Goal: Information Seeking & Learning: Learn about a topic

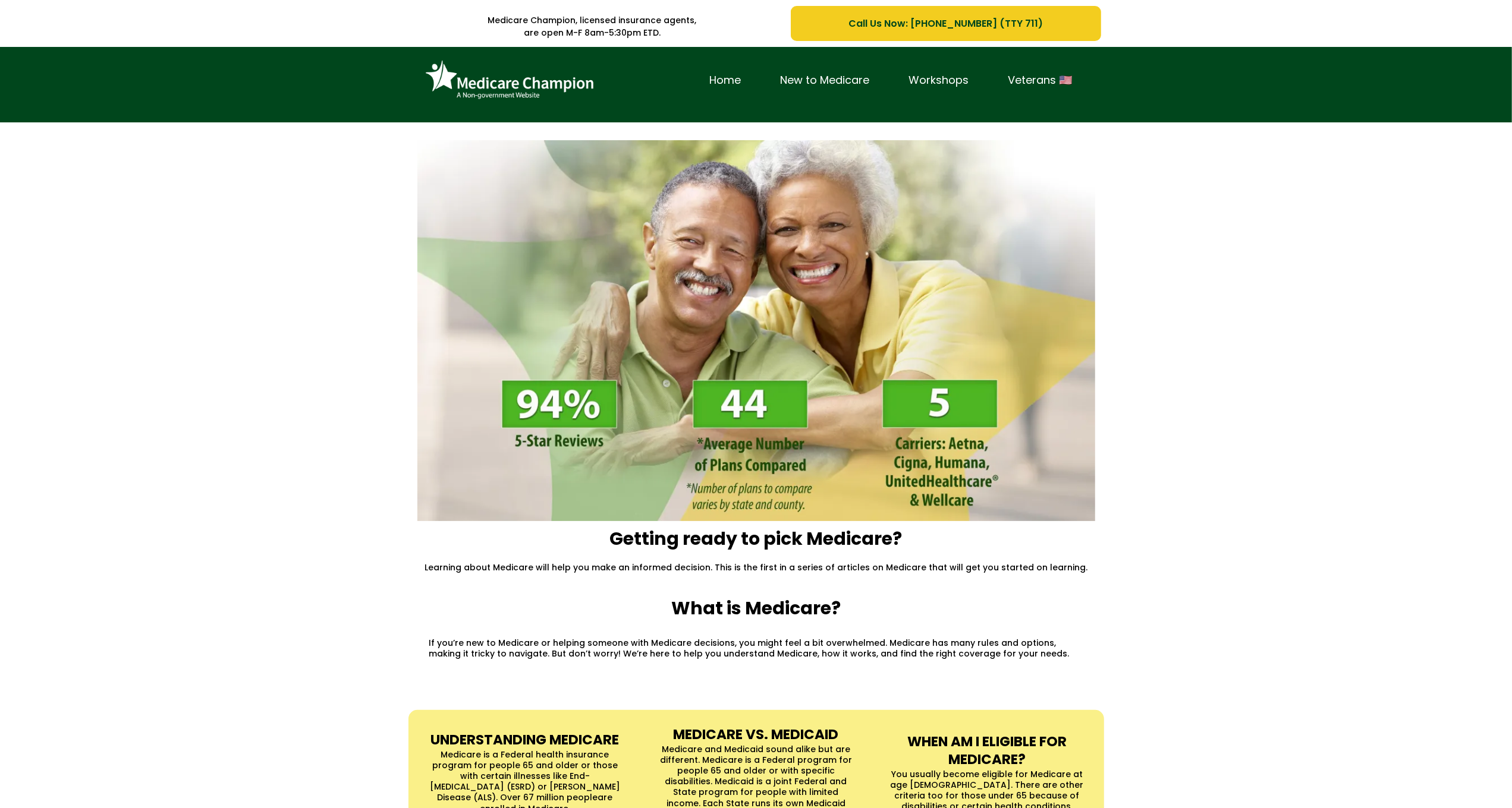
click at [72, 101] on div "Home New to Medicare Workshops Veterans 🇺🇸" at bounding box center [756, 84] width 1512 height 75
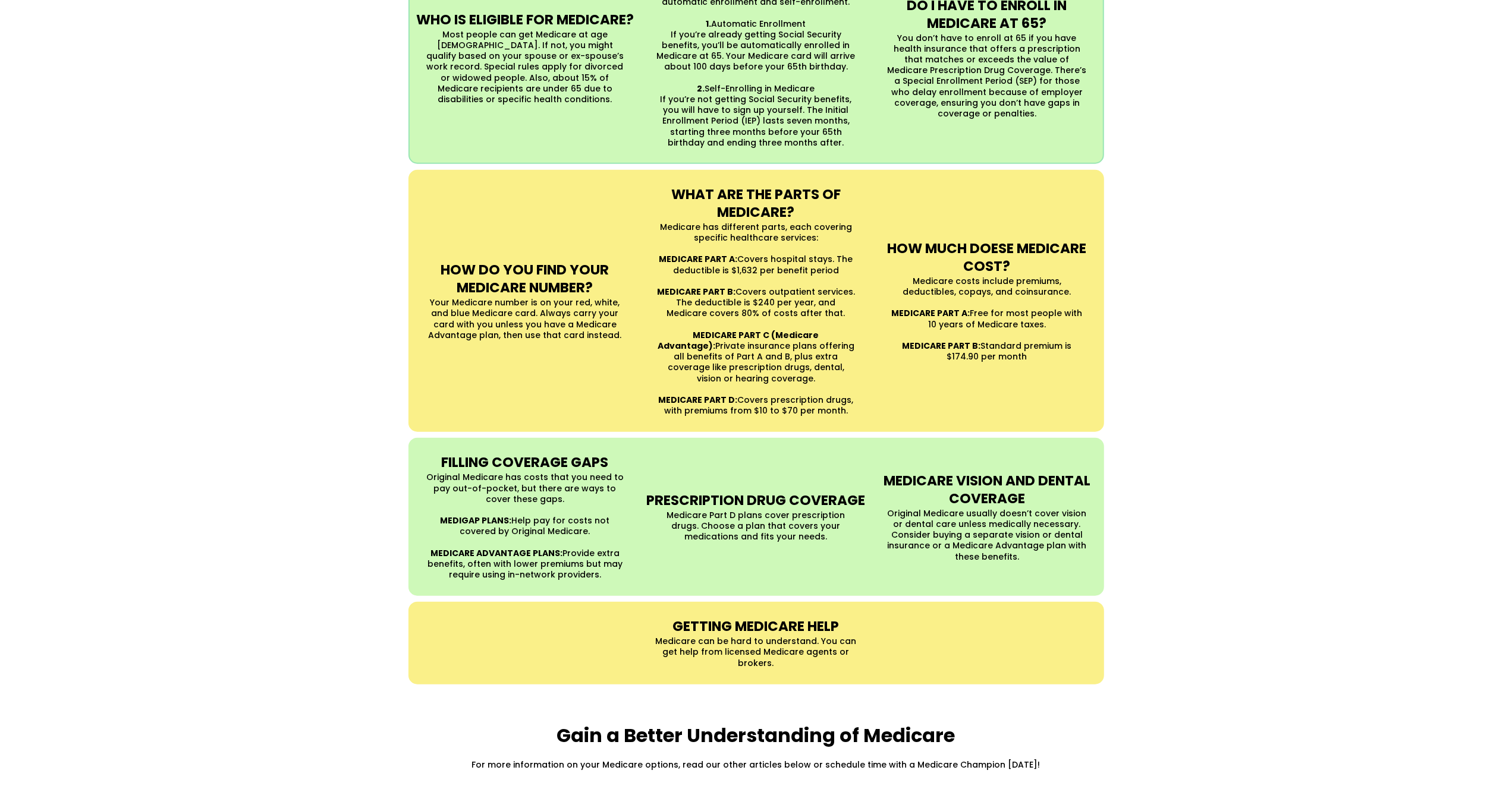
scroll to position [994, 0]
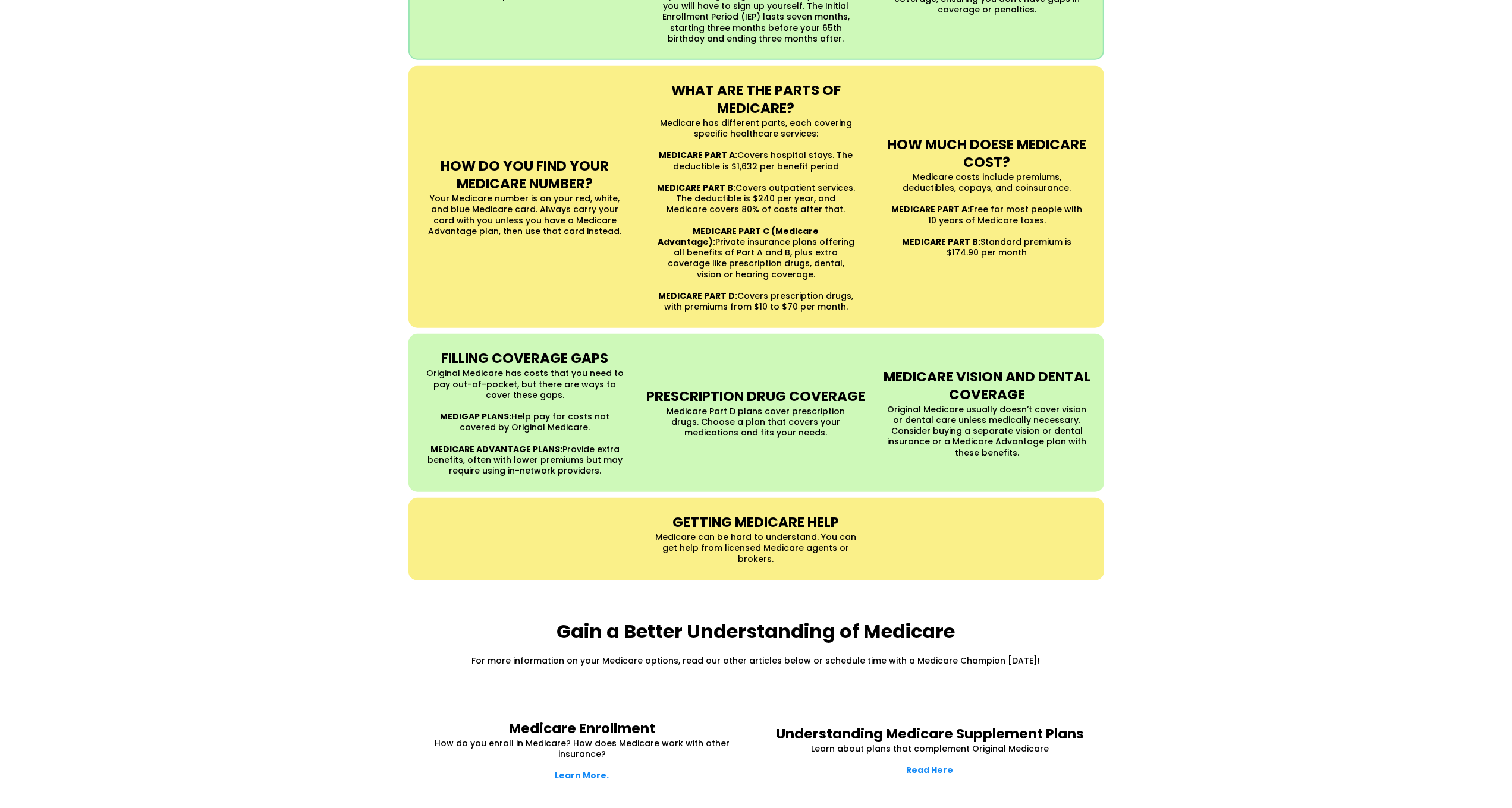
click at [72, 101] on div "UNDERSTANDING MEDICARE Medicare is a Federal health insurance program for peopl…" at bounding box center [756, 148] width 1512 height 888
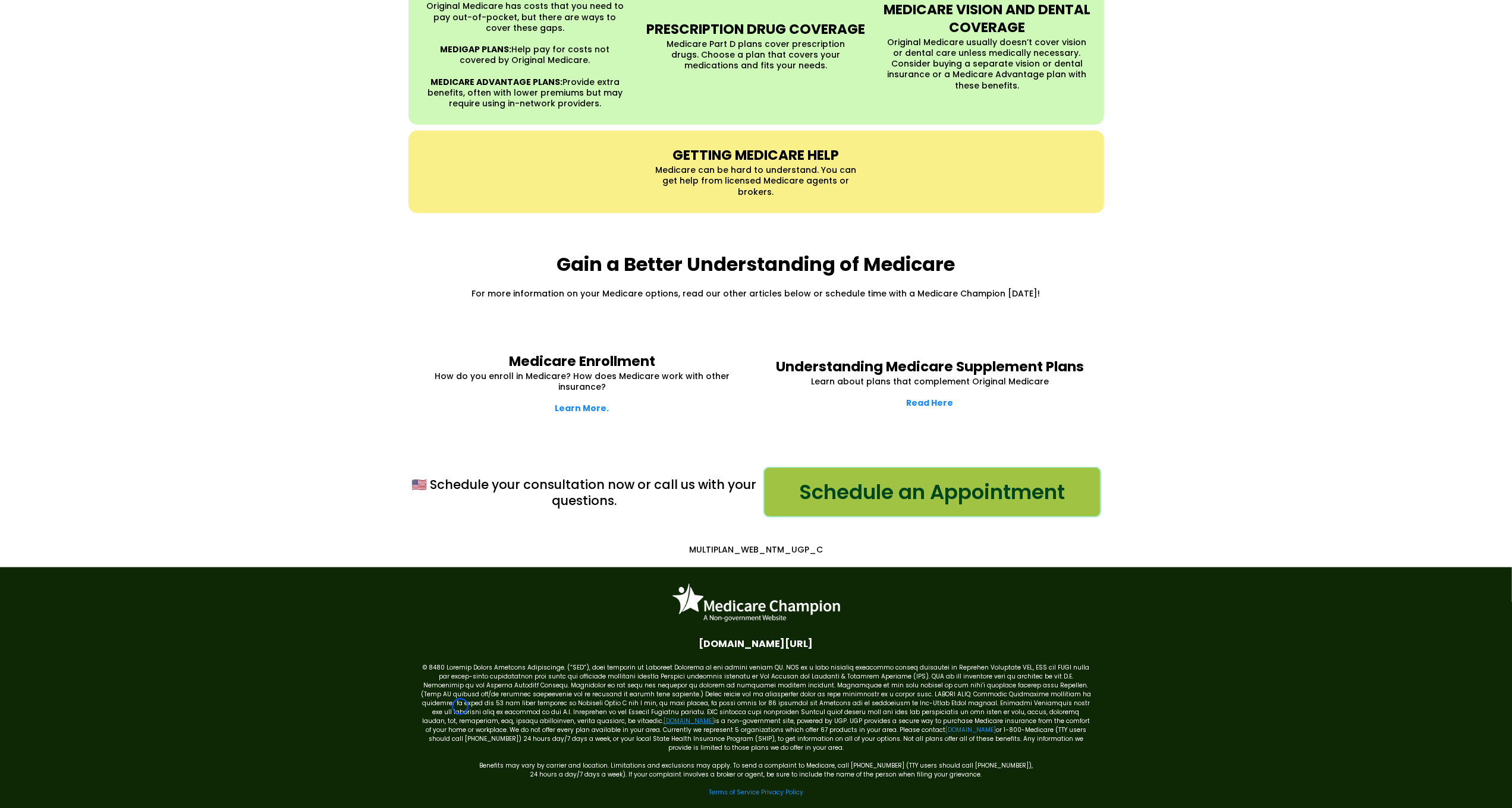
click at [664, 717] on link "[DOMAIN_NAME]" at bounding box center [689, 721] width 50 height 9
click at [946, 726] on link "[DOMAIN_NAME]" at bounding box center [971, 730] width 50 height 9
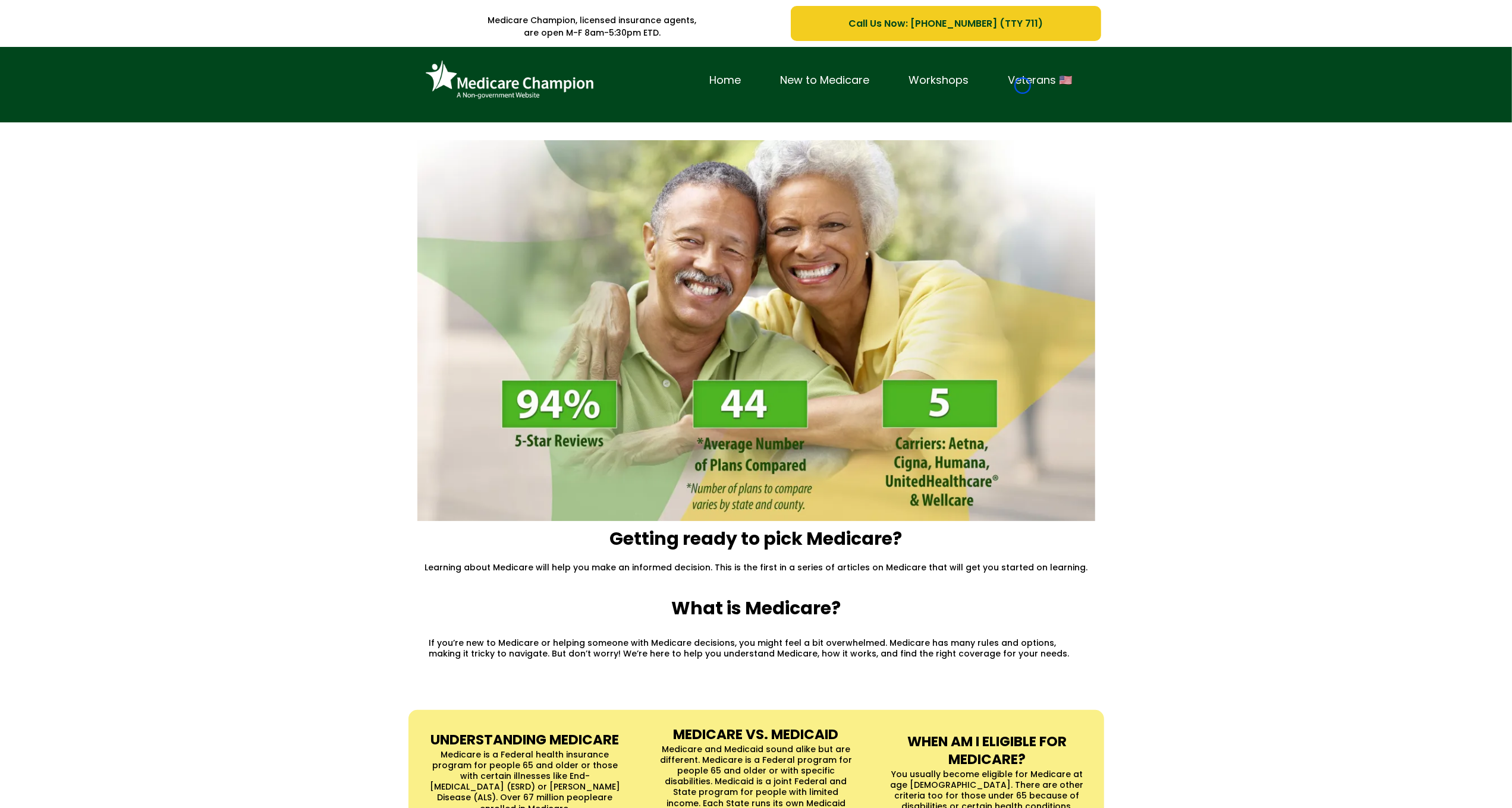
click at [1023, 86] on link "Veterans 🇺🇸" at bounding box center [1040, 80] width 103 height 18
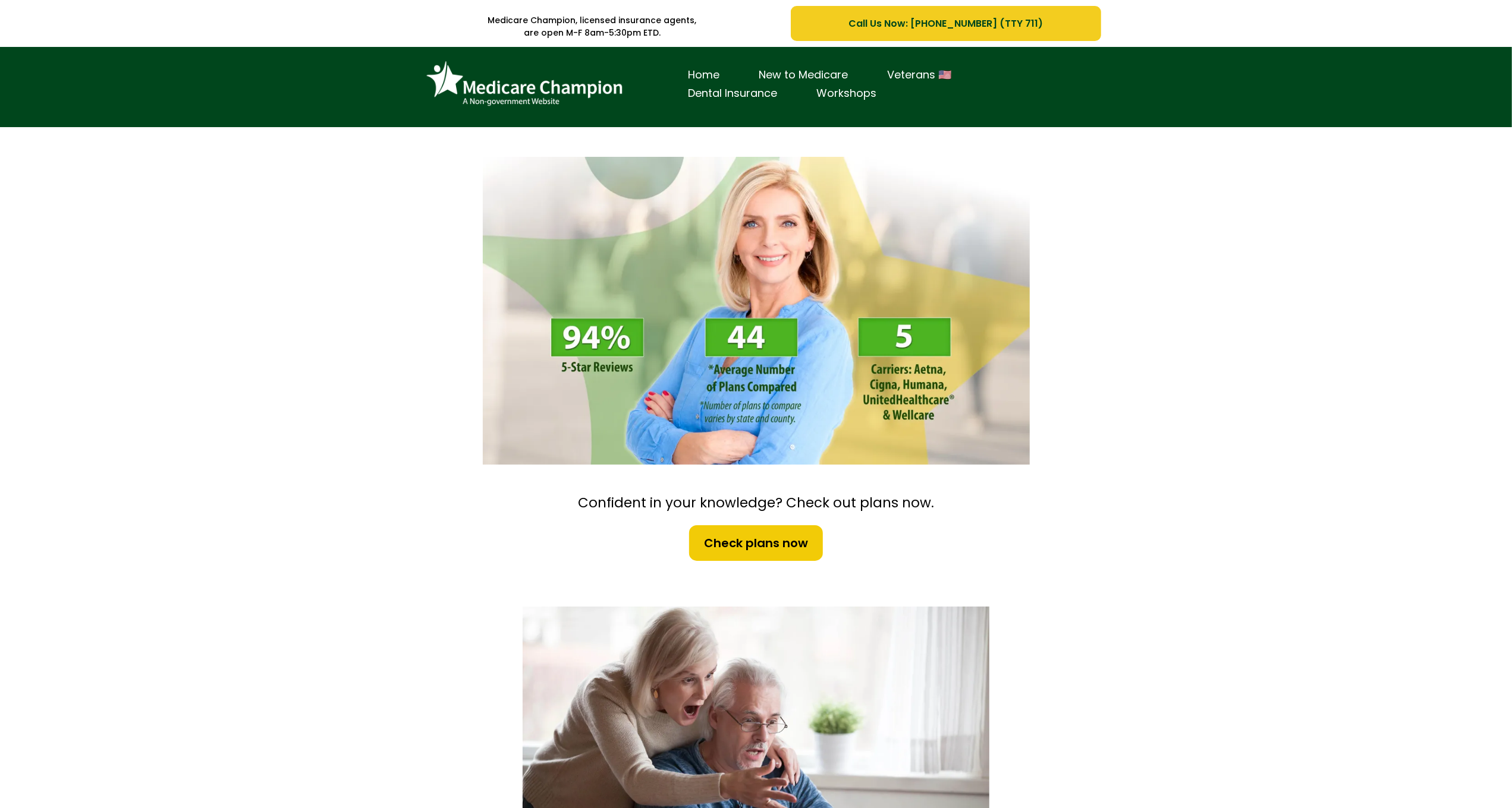
click at [101, 69] on div "Home New to Medicare Veterans 🇺🇸 Dental Insurance Workshops" at bounding box center [756, 87] width 1512 height 81
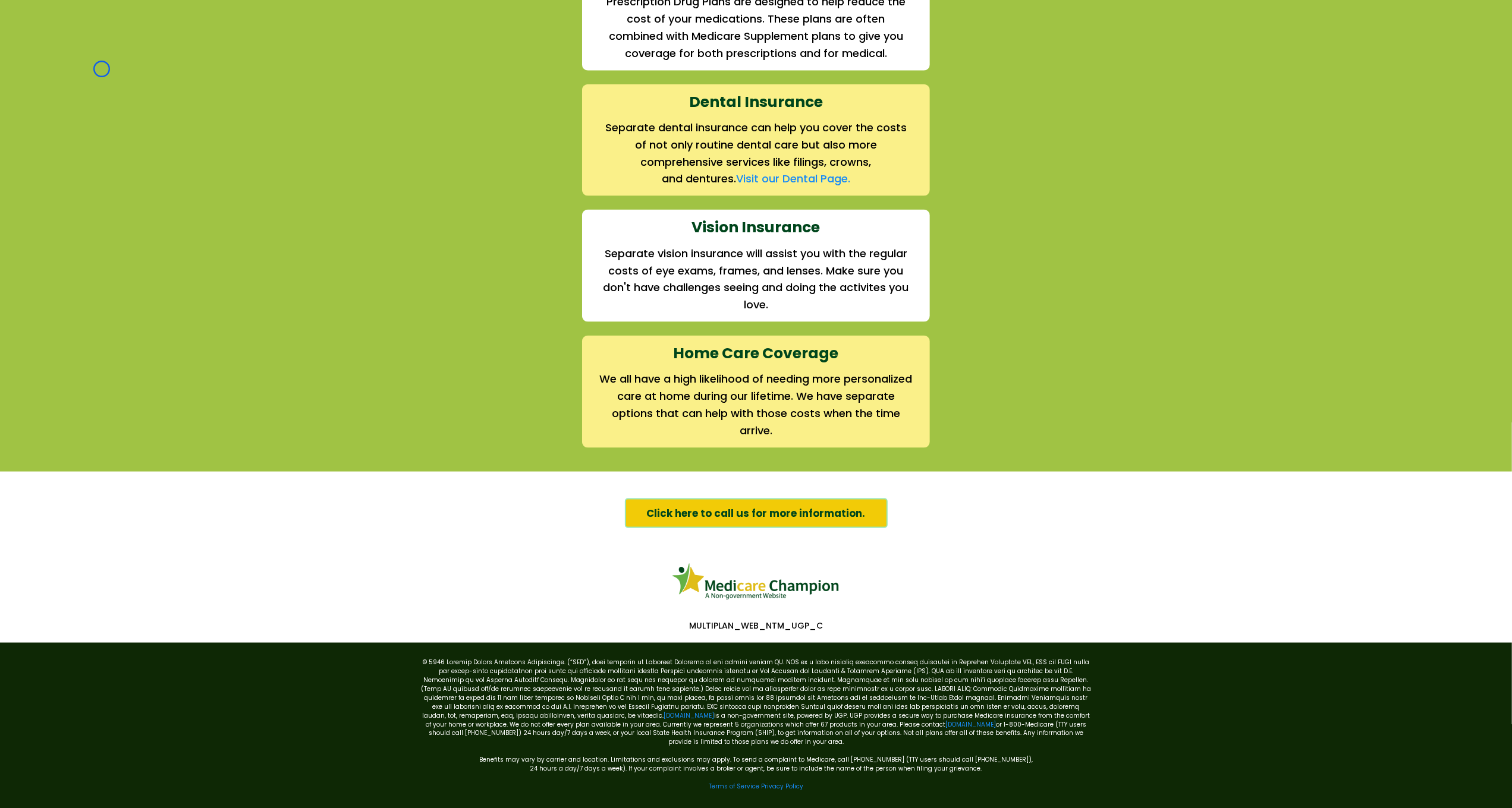
scroll to position [1548, 0]
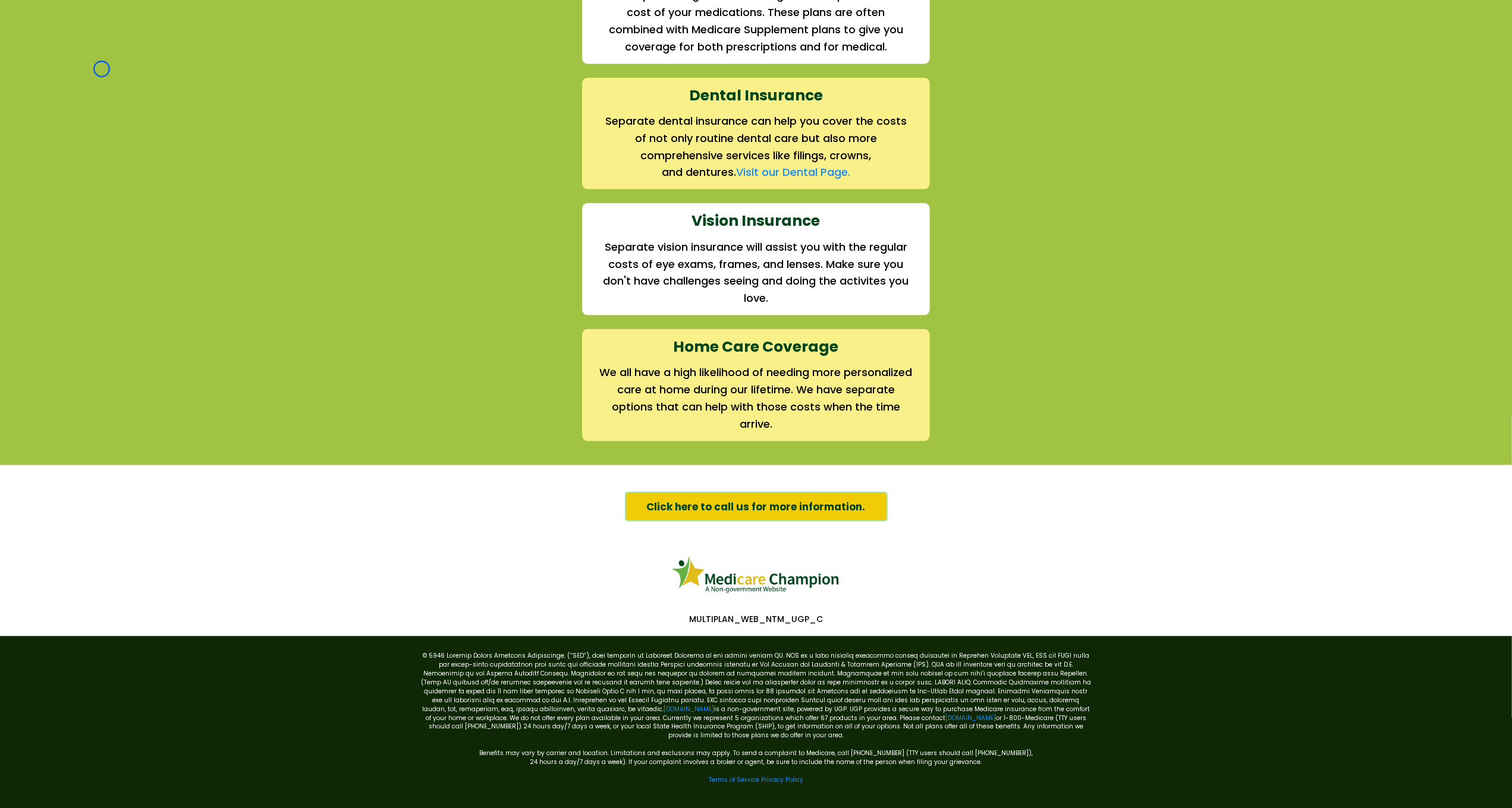
click at [101, 69] on div "We offer the full suite of options for Medicare recipients Every person has a u…" at bounding box center [756, 3] width 1512 height 922
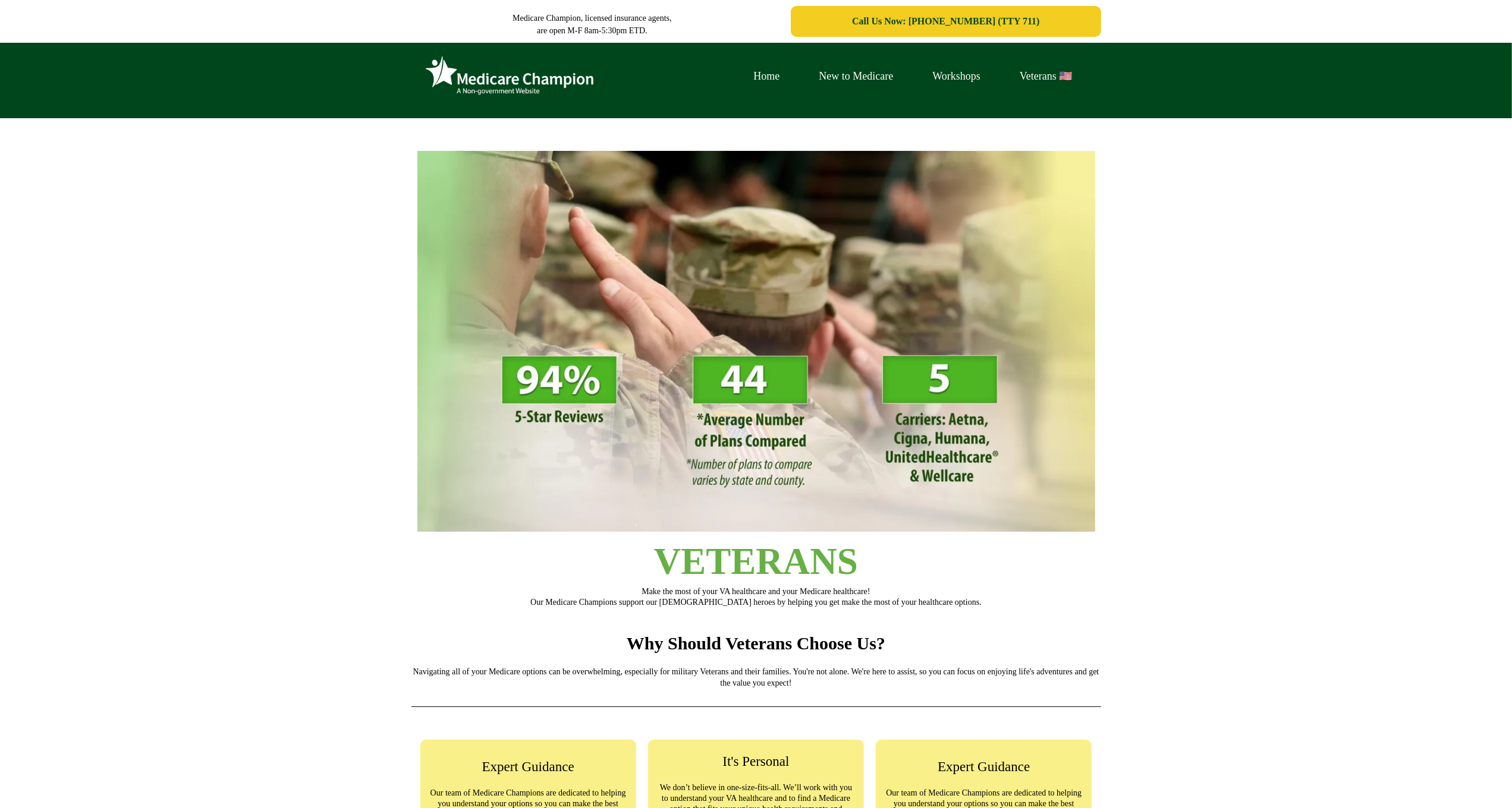
click at [95, 101] on div "Home New to Medicare Workshops Veterans 🇺🇸" at bounding box center [756, 80] width 1512 height 75
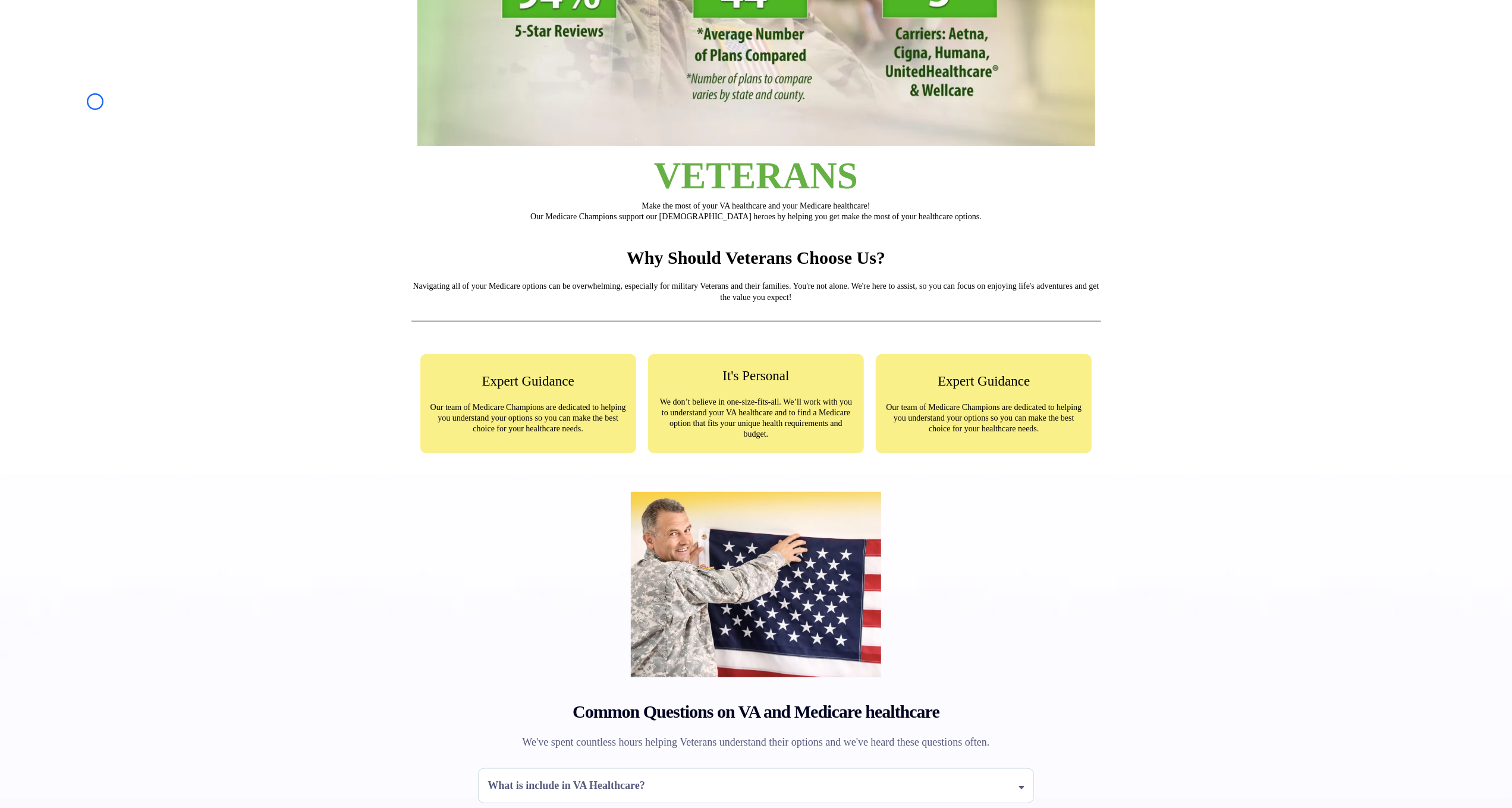
scroll to position [448, 0]
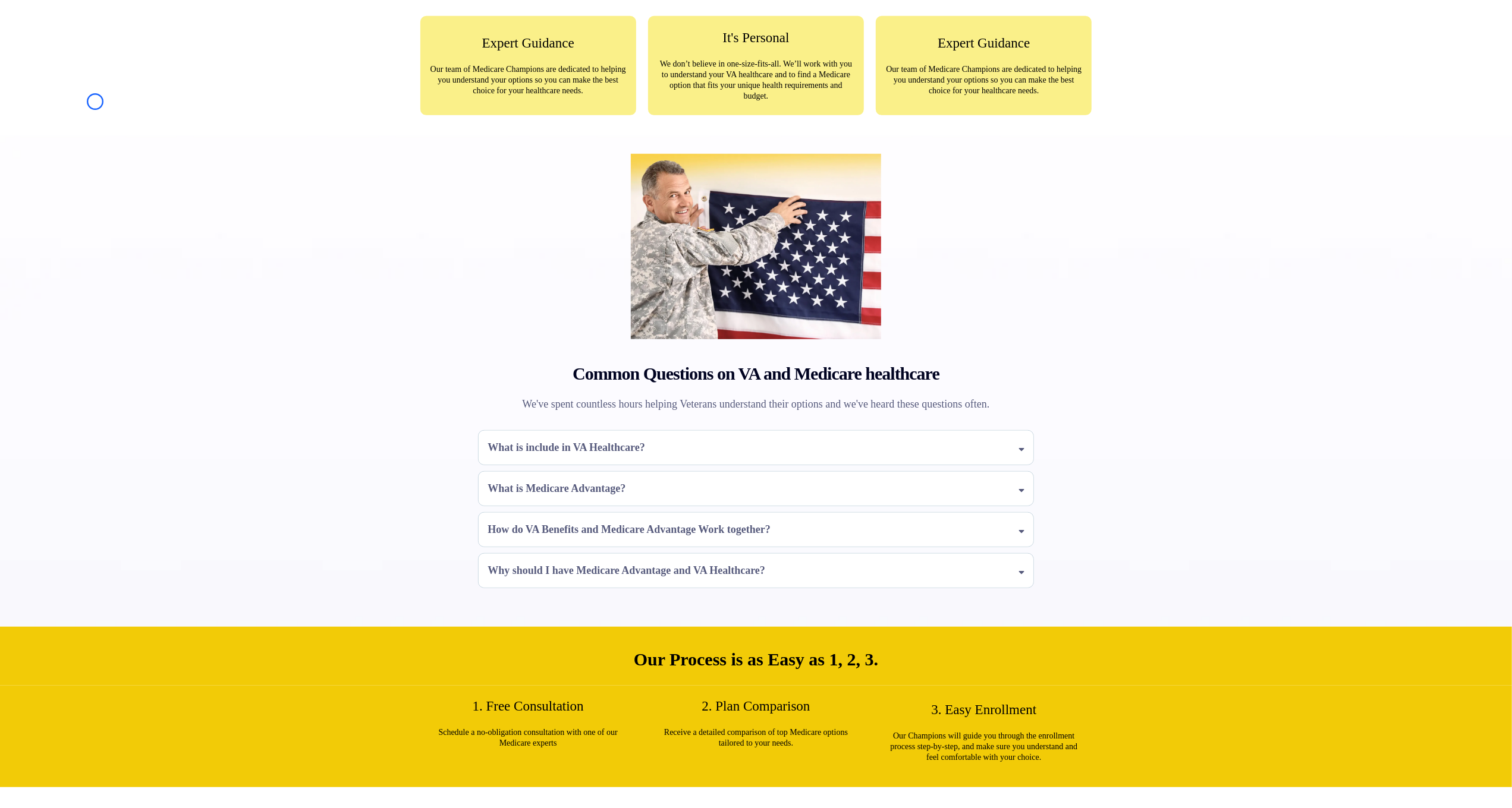
click at [95, 136] on div "Common Questions on VA and Medicare healthcare We've spent countless hours help…" at bounding box center [756, 381] width 1512 height 491
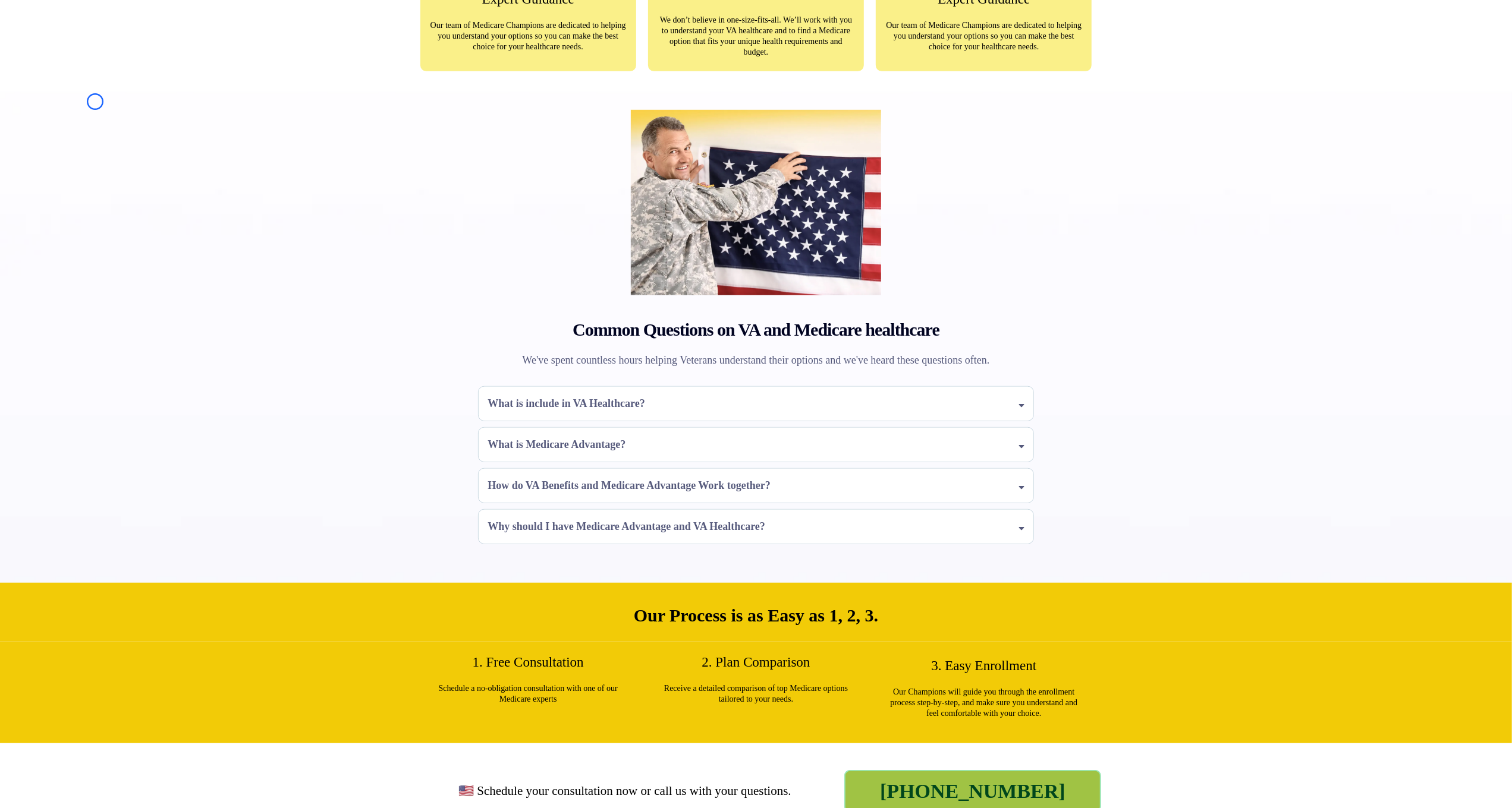
scroll to position [0, 0]
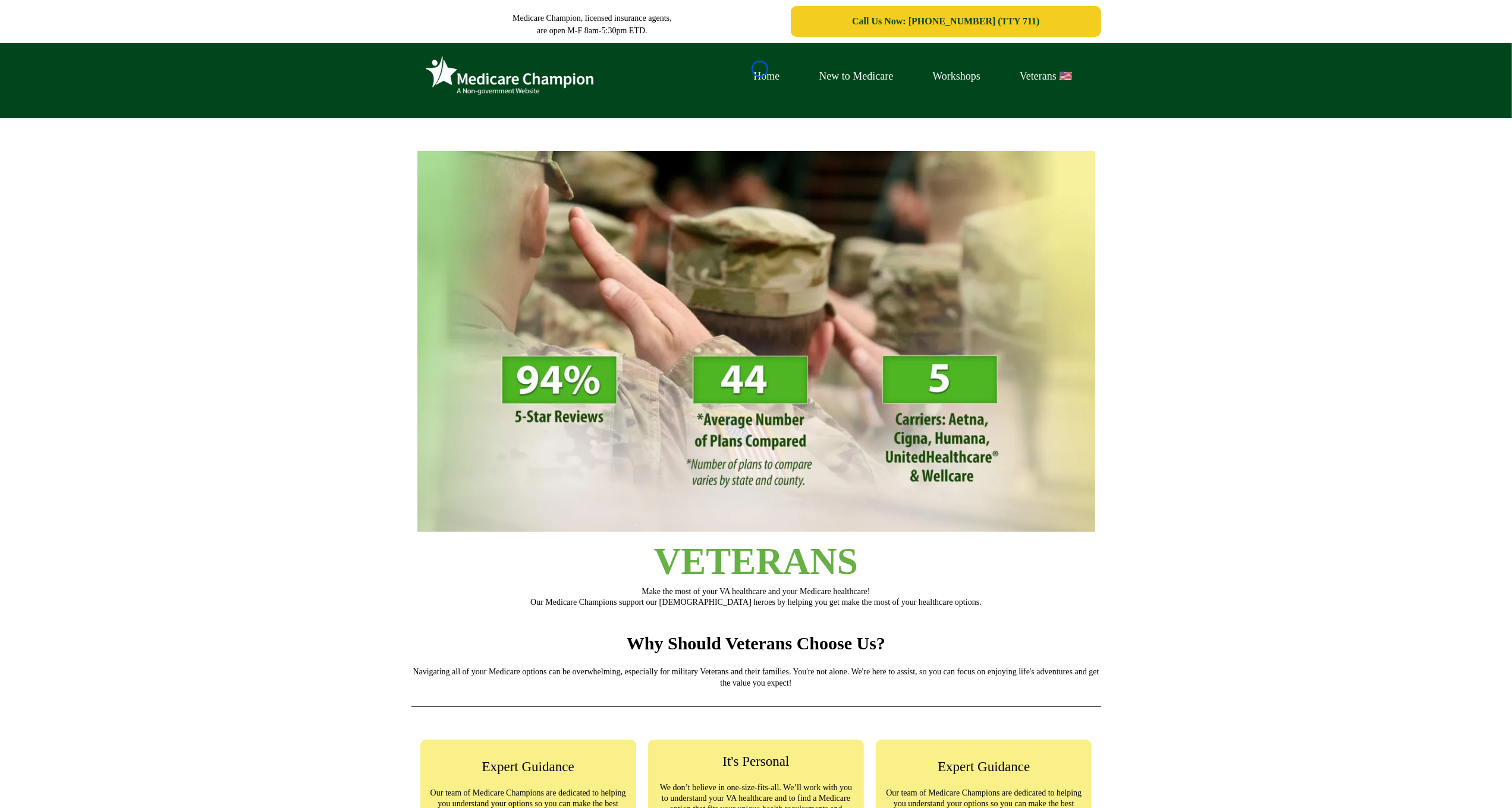
click at [760, 69] on link "Home" at bounding box center [767, 75] width 65 height 18
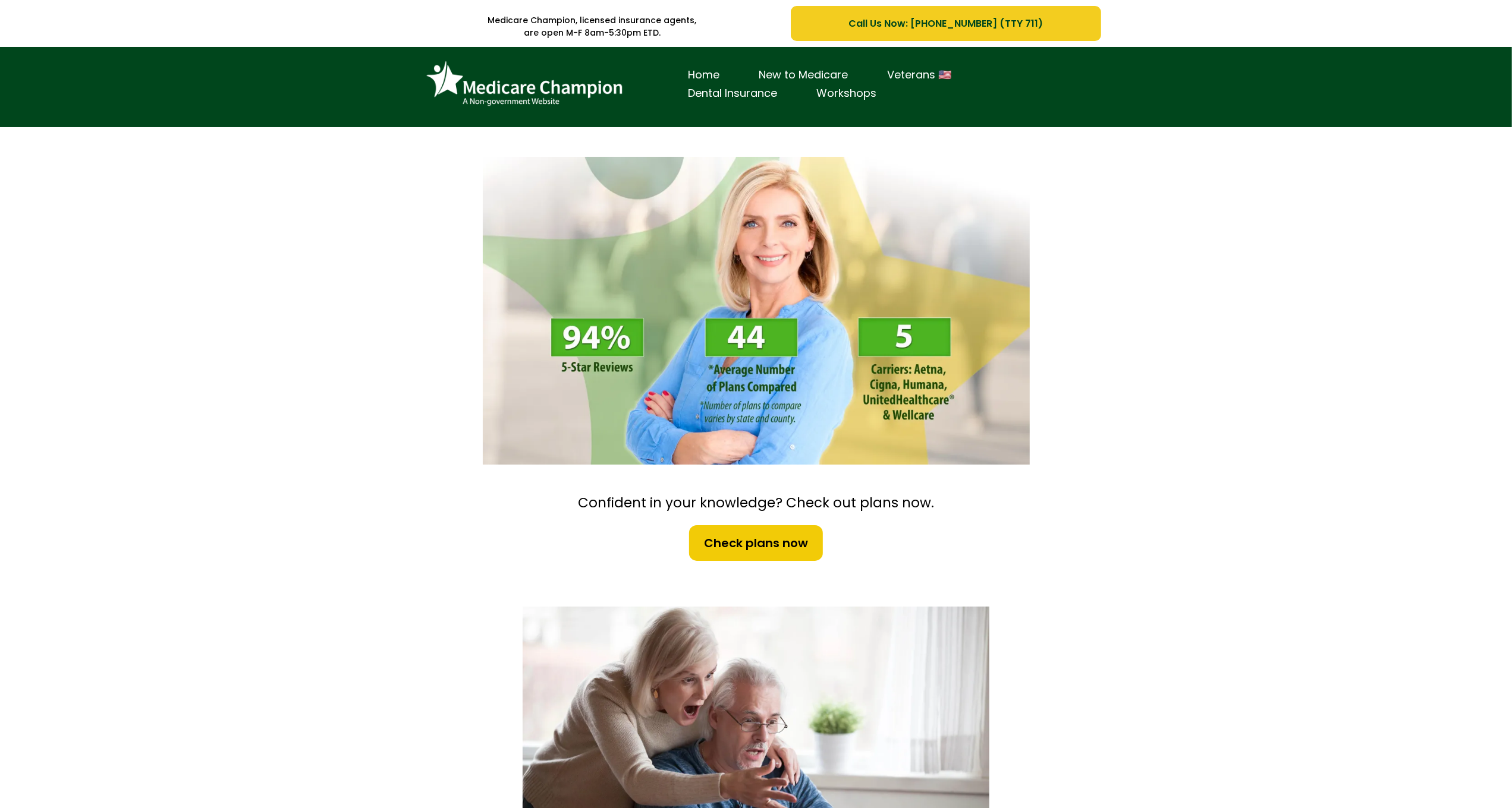
click at [86, 79] on div "Home New to Medicare Veterans 🇺🇸 Dental Insurance Workshops" at bounding box center [756, 87] width 1512 height 81
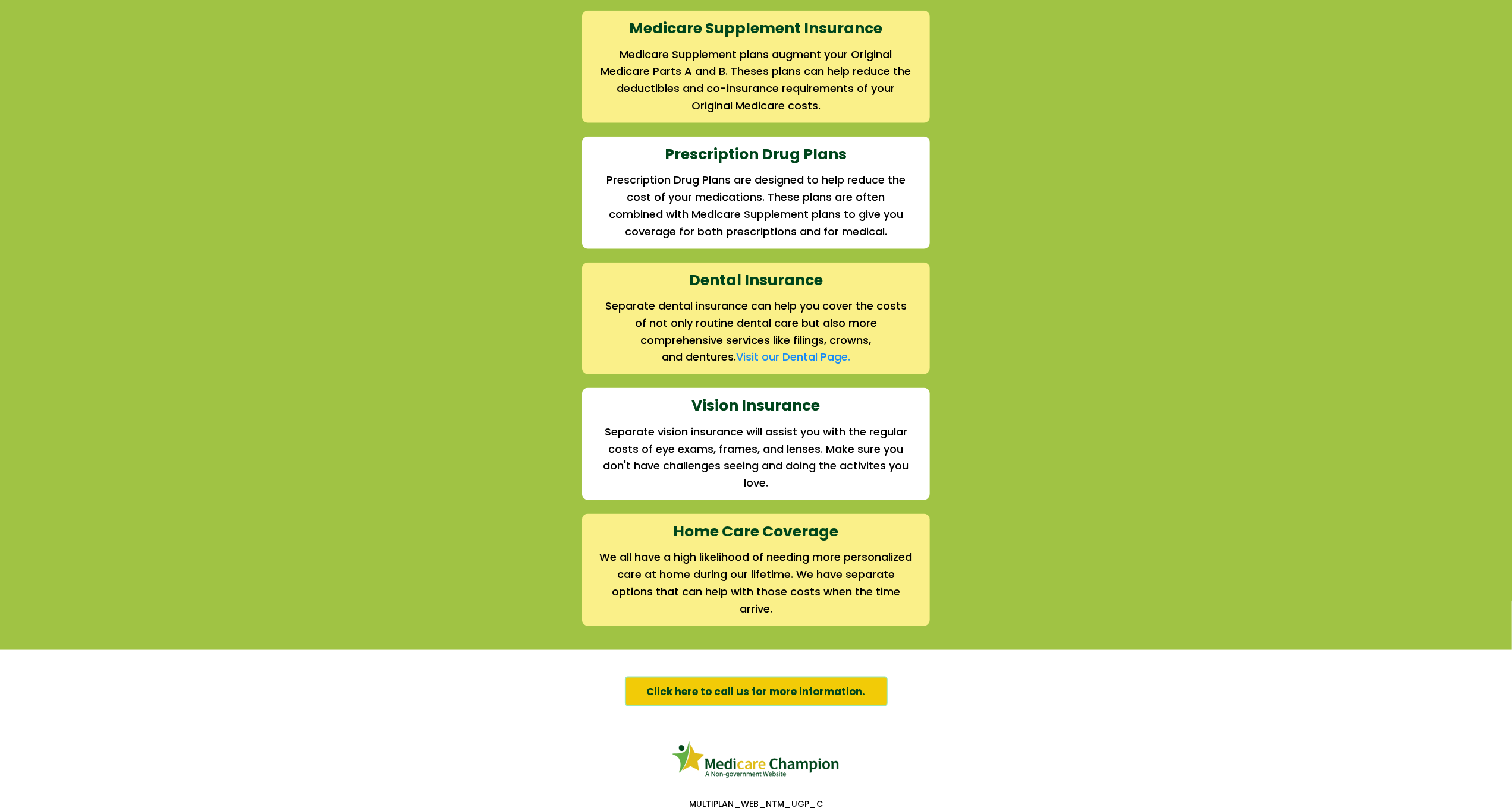
scroll to position [1406, 0]
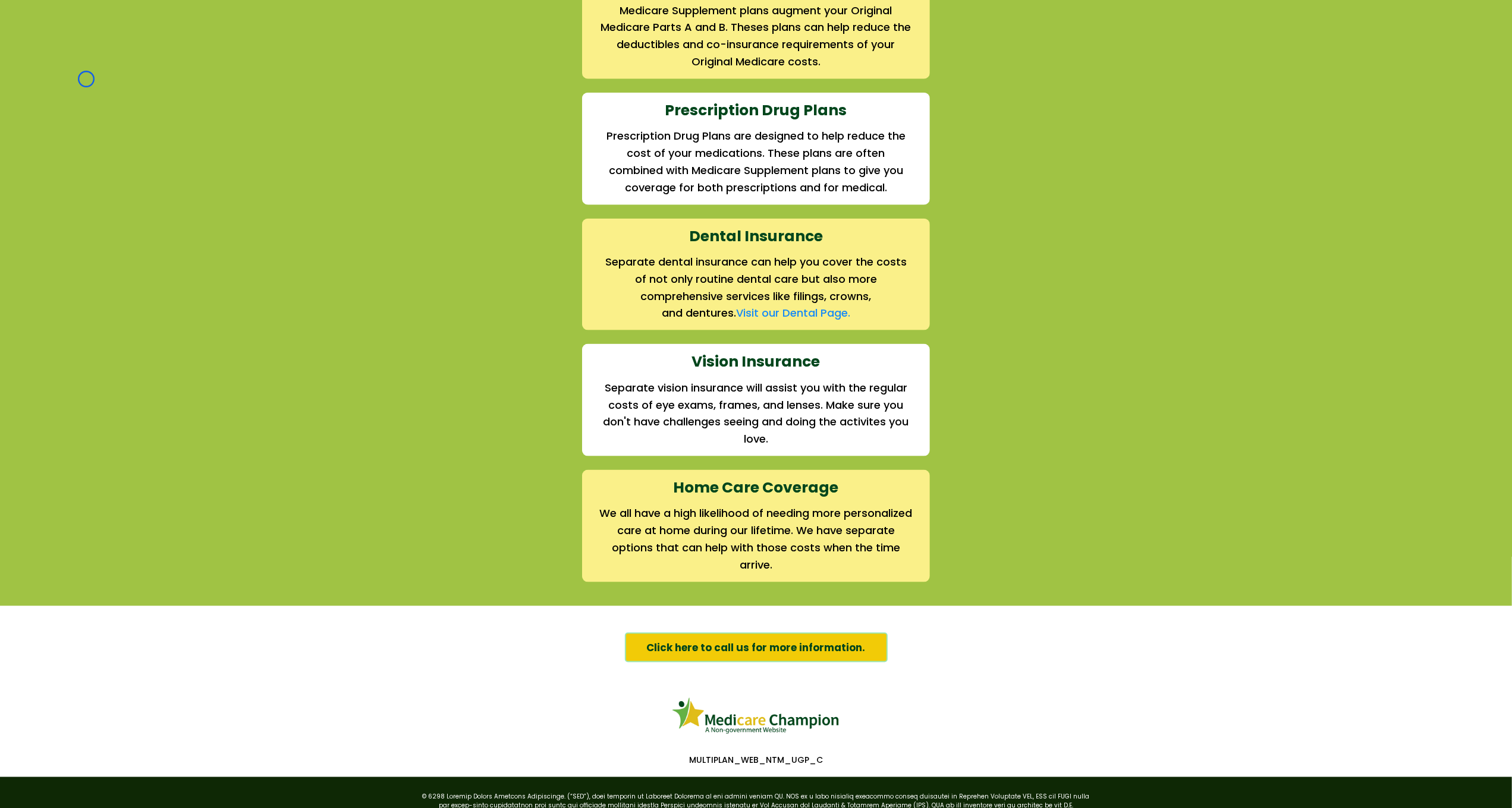
click at [86, 79] on div "We offer the full suite of options for Medicare recipients Every person has a u…" at bounding box center [756, 145] width 1512 height 922
